Goal: Find specific page/section: Find specific page/section

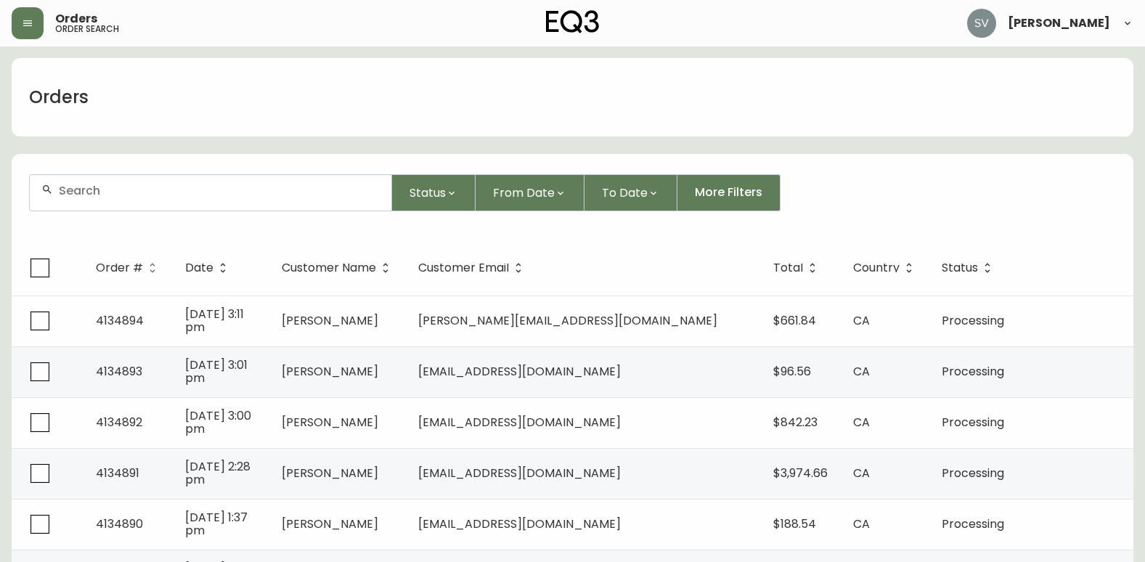
click at [1040, 100] on div "Orders" at bounding box center [573, 97] width 1122 height 78
click at [211, 200] on div at bounding box center [211, 193] width 362 height 36
type input "[PERSON_NAME]"
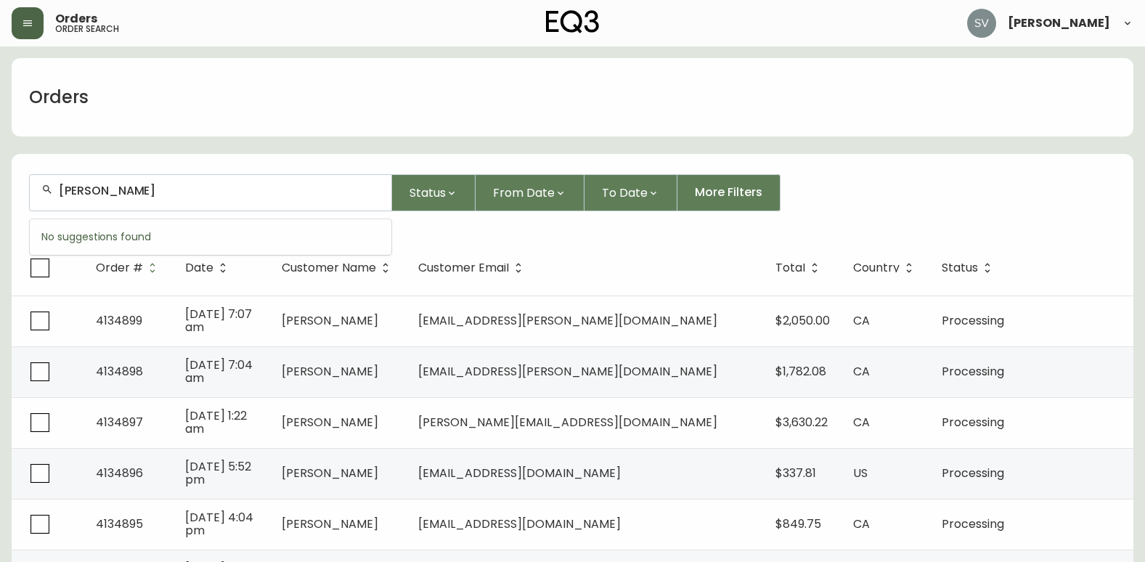
click at [23, 28] on icon "button" at bounding box center [28, 23] width 12 height 12
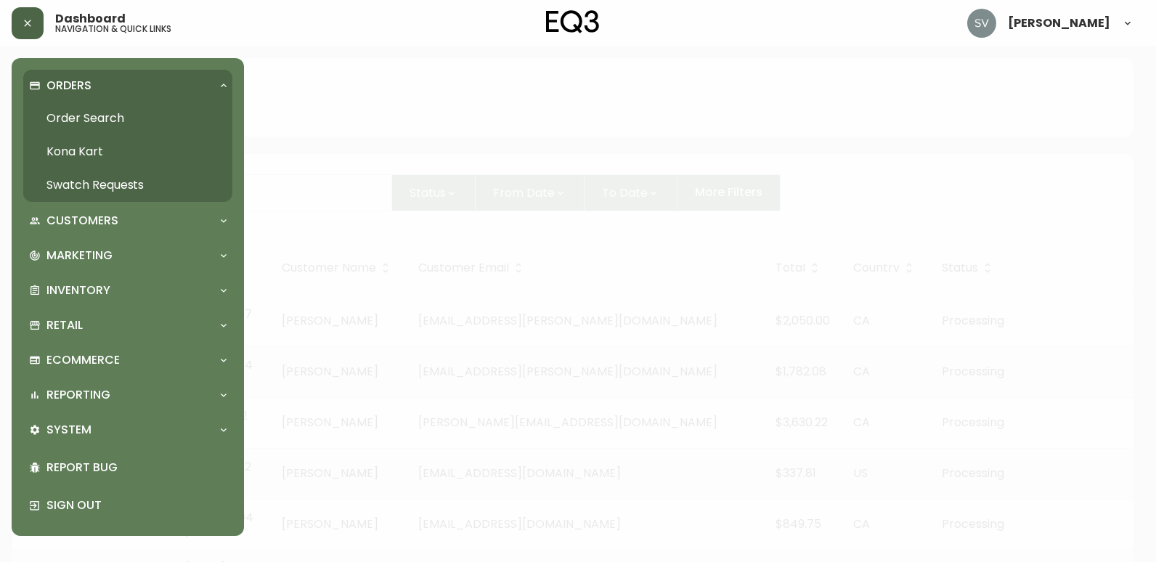
click at [110, 127] on link "Order Search" at bounding box center [127, 118] width 209 height 33
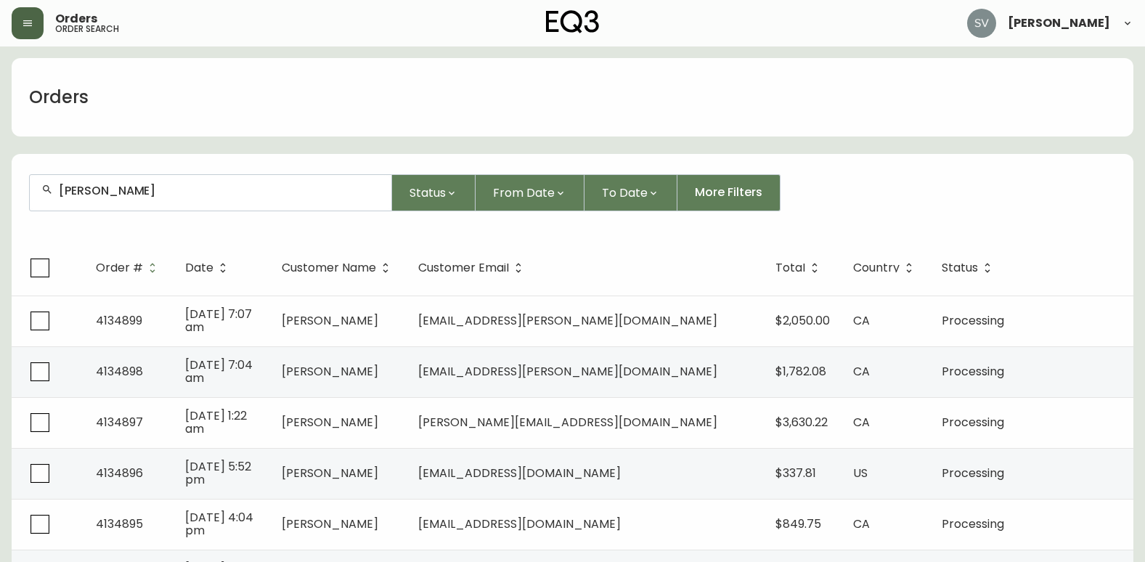
click at [94, 18] on span "Orders" at bounding box center [76, 19] width 42 height 12
click at [20, 23] on button "button" at bounding box center [28, 23] width 32 height 32
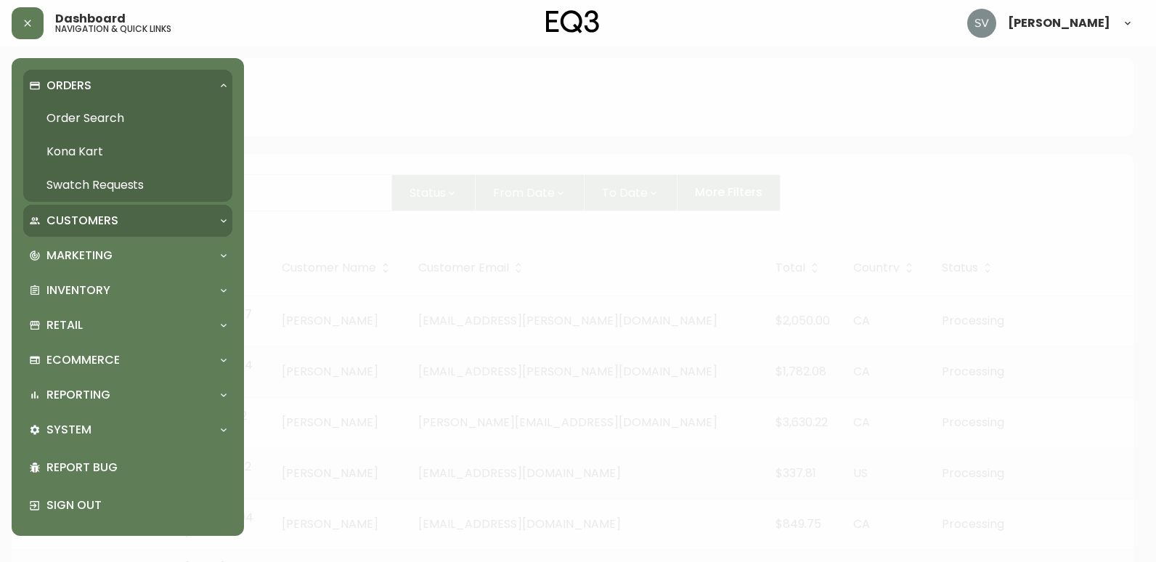
click at [127, 210] on div "Customers" at bounding box center [127, 221] width 209 height 32
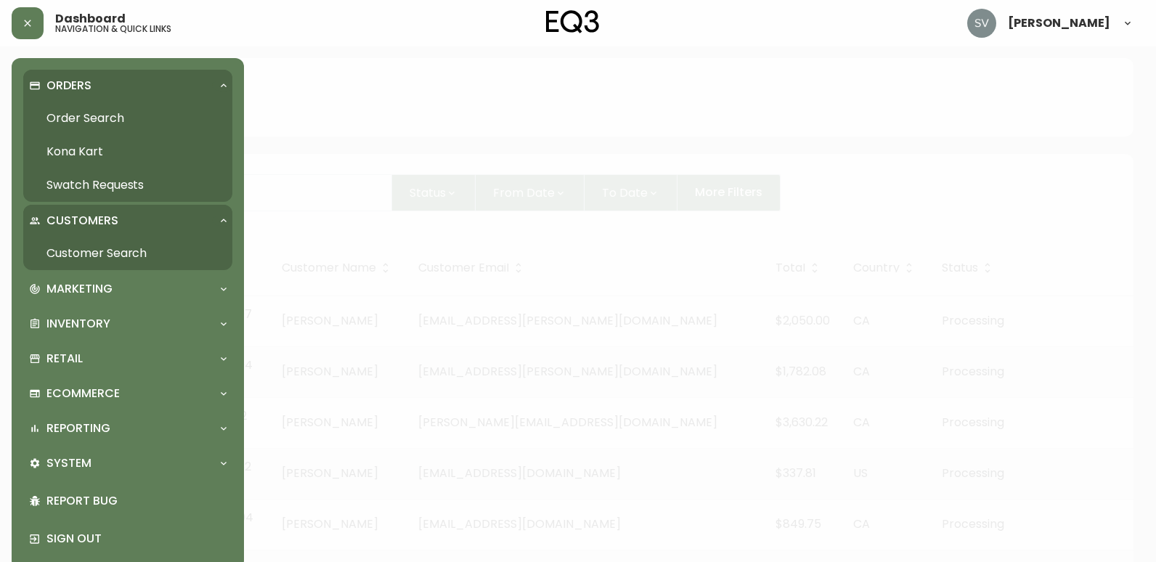
click at [100, 261] on link "Customer Search" at bounding box center [127, 253] width 209 height 33
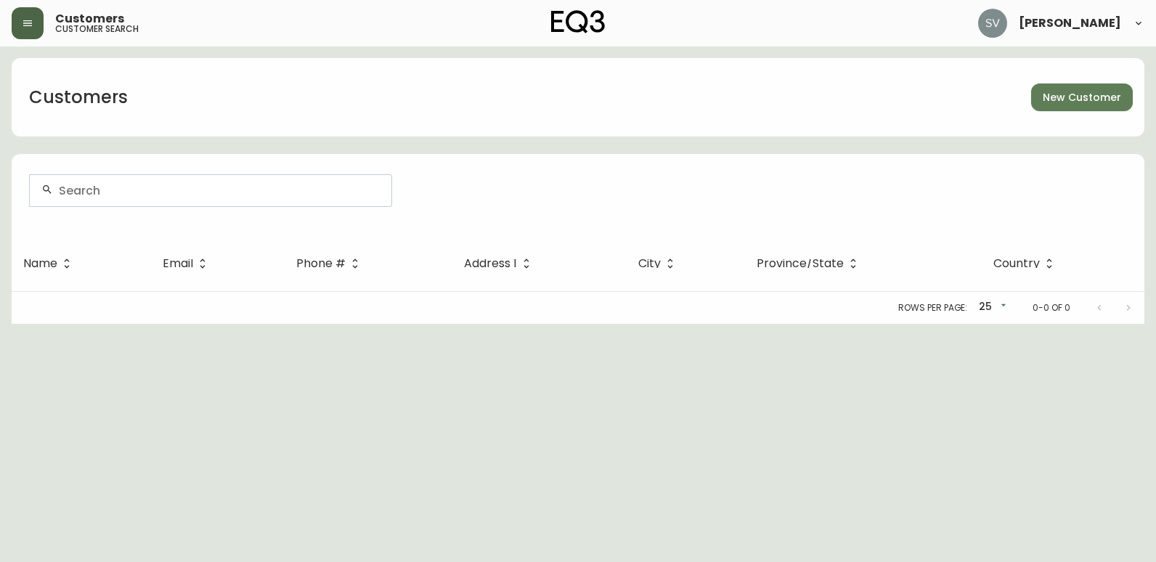
click at [26, 15] on button "button" at bounding box center [28, 23] width 32 height 32
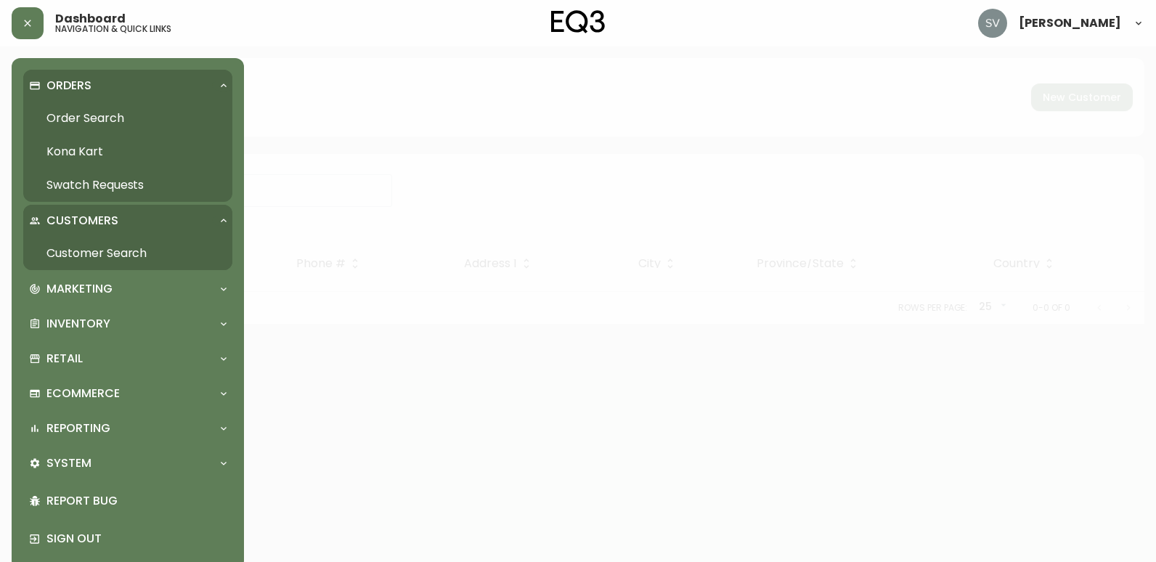
click at [91, 125] on link "Order Search" at bounding box center [127, 118] width 209 height 33
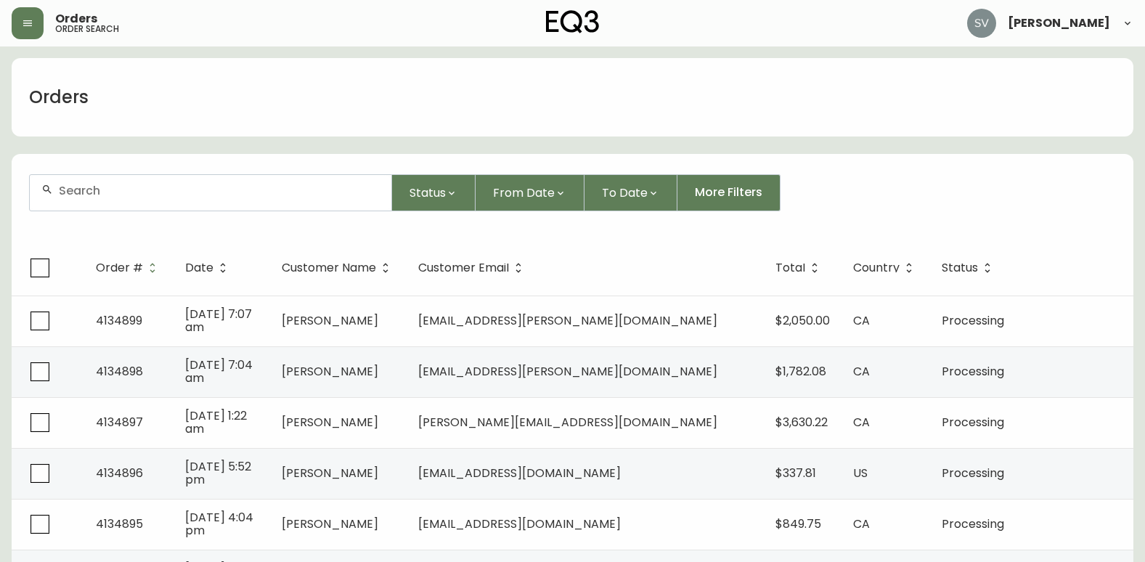
click at [226, 198] on div at bounding box center [211, 193] width 362 height 36
type input "vatavu"
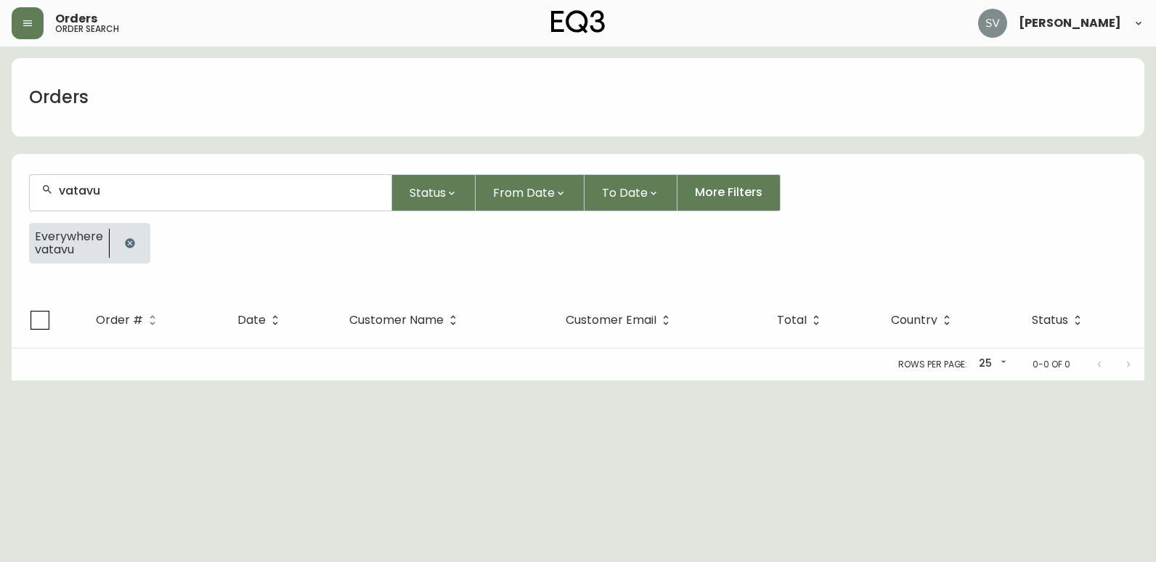
click at [132, 241] on icon "button" at bounding box center [129, 242] width 9 height 9
